Goal: Information Seeking & Learning: Learn about a topic

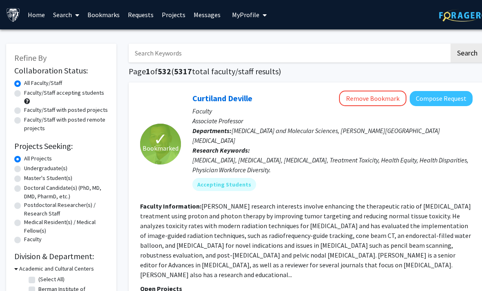
click at [39, 98] on div "Faculty/Staff accepting students" at bounding box center [61, 97] width 94 height 17
click at [36, 108] on label "Faculty/Staff with posted projects" at bounding box center [66, 110] width 84 height 9
click at [29, 108] on input "Faculty/Staff with posted projects" at bounding box center [26, 108] width 5 height 5
radio input "true"
click at [187, 56] on input "Search Keywords" at bounding box center [289, 53] width 321 height 19
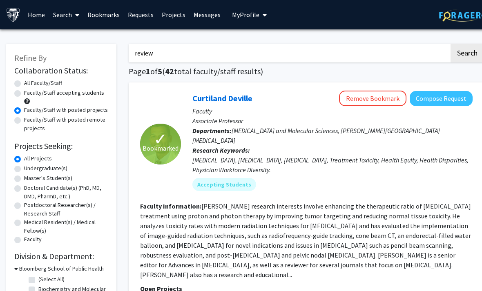
type input "review"
click at [467, 52] on button "Search" at bounding box center [468, 53] width 34 height 19
radio input "true"
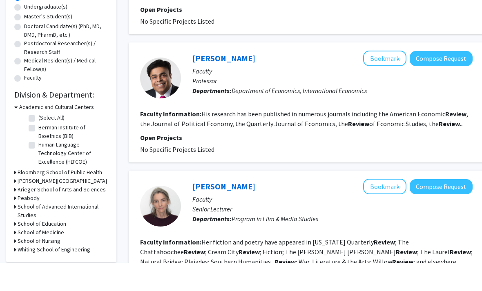
scroll to position [162, 0]
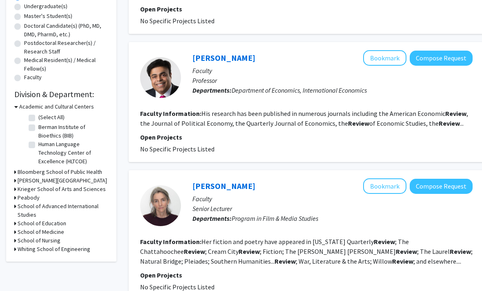
drag, startPoint x: 141, startPoint y: 121, endPoint x: 332, endPoint y: 126, distance: 191.8
click at [332, 126] on fg-read-more "His research has been published in numerous journals including the American Eco…" at bounding box center [304, 119] width 328 height 18
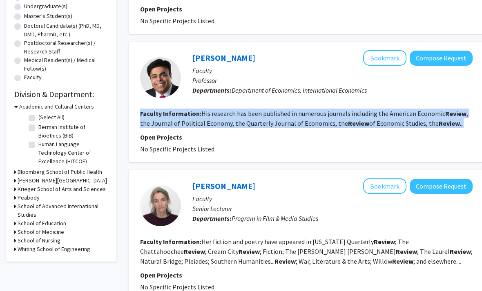
click at [301, 124] on fg-read-more "His research has been published in numerous journals including the American Eco…" at bounding box center [304, 119] width 328 height 18
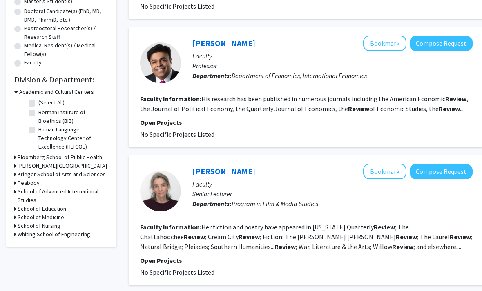
scroll to position [253, 0]
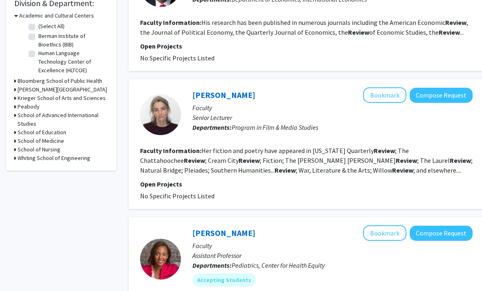
click at [217, 158] on fg-read-more "Her fiction and poetry have appeared in [US_STATE] Quarterly Review ; The Chatt…" at bounding box center [306, 161] width 333 height 28
click at [215, 158] on fg-read-more "Her fiction and poetry have appeared in [US_STATE] Quarterly Review ; The Chatt…" at bounding box center [306, 161] width 333 height 28
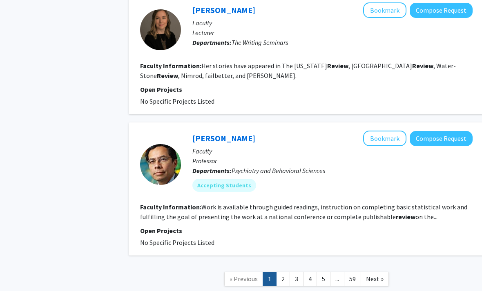
scroll to position [1203, 0]
click at [284, 272] on link "2" at bounding box center [283, 279] width 14 height 14
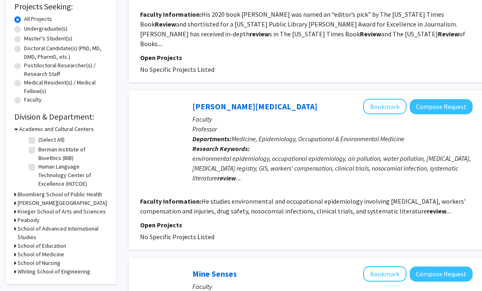
scroll to position [159, 0]
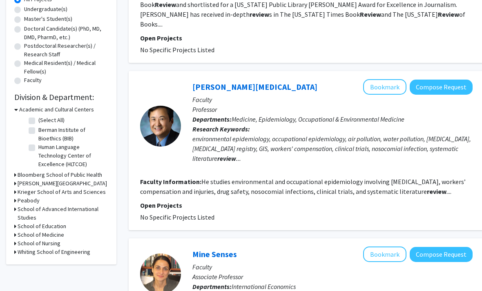
drag, startPoint x: 131, startPoint y: 76, endPoint x: 314, endPoint y: 191, distance: 216.6
click at [314, 191] on div "[PERSON_NAME][MEDICAL_DATA] Bookmark Compose Request Faculty Professor Departme…" at bounding box center [307, 151] width 356 height 159
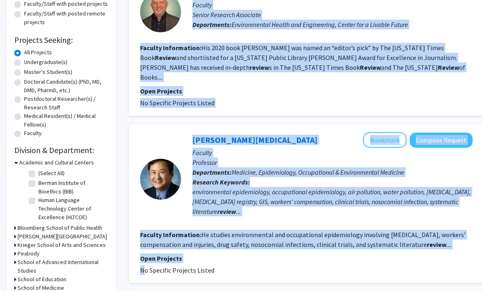
scroll to position [106, 0]
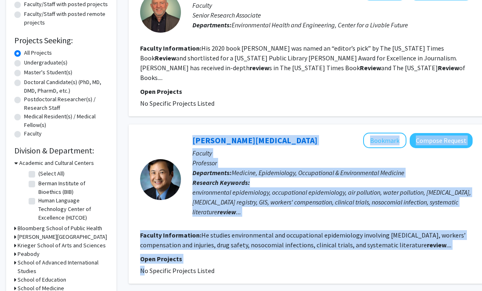
drag, startPoint x: 314, startPoint y: 191, endPoint x: 142, endPoint y: 111, distance: 190.4
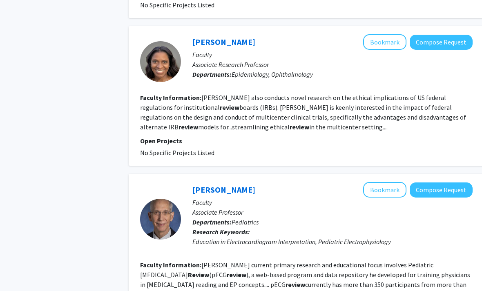
scroll to position [783, 0]
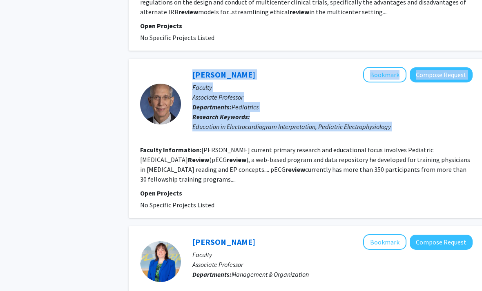
drag, startPoint x: 180, startPoint y: 72, endPoint x: 326, endPoint y: 127, distance: 156.5
click at [318, 120] on fg-search-faculty "[PERSON_NAME] Bookmark Compose Request Faculty Associate Professor Departments:…" at bounding box center [306, 138] width 333 height 143
click at [336, 146] on section "Faculty Information: [PERSON_NAME] current primary research and educational foc…" at bounding box center [306, 165] width 333 height 39
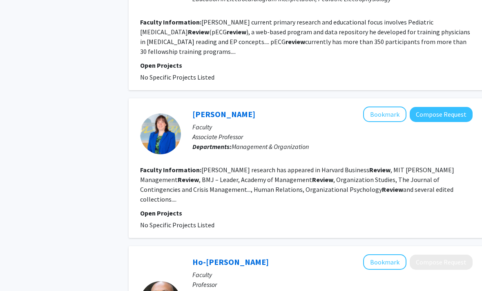
scroll to position [1066, 0]
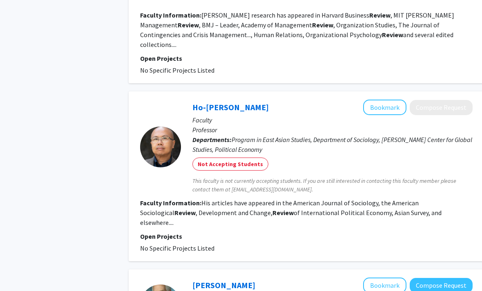
drag, startPoint x: 104, startPoint y: 121, endPoint x: 307, endPoint y: 184, distance: 212.1
click at [307, 232] on section "Open Projects No Specific Projects Listed" at bounding box center [306, 243] width 333 height 22
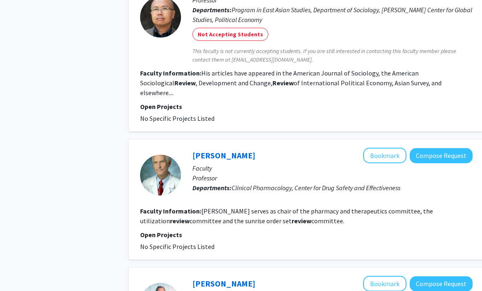
scroll to position [1196, 0]
